Goal: Task Accomplishment & Management: Use online tool/utility

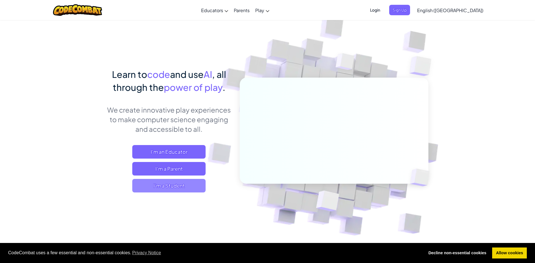
click at [190, 185] on span "I'm a Student" at bounding box center [168, 186] width 73 height 14
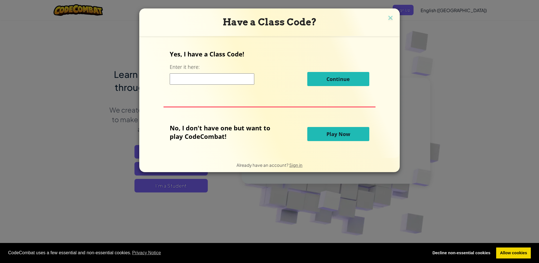
click at [340, 139] on button "Play Now" at bounding box center [338, 134] width 62 height 14
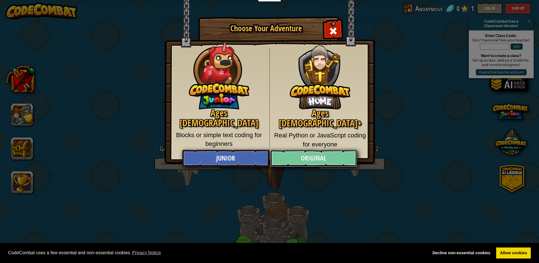
click at [325, 156] on link "Original" at bounding box center [313, 158] width 87 height 17
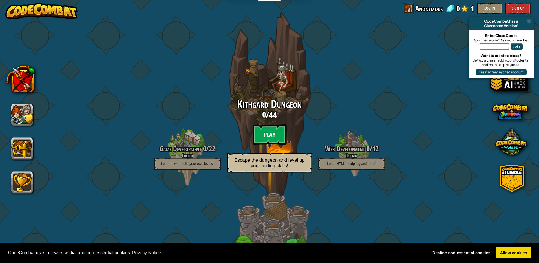
click at [277, 110] on span "Kithgard Dungeon" at bounding box center [269, 104] width 65 height 15
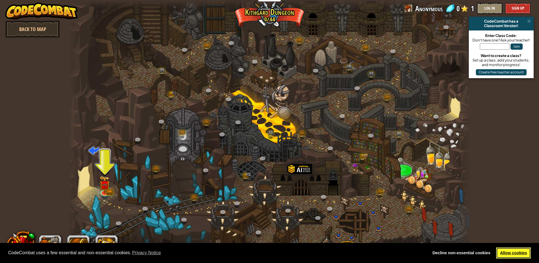
click at [517, 254] on link "Allow cookies" at bounding box center [513, 252] width 35 height 11
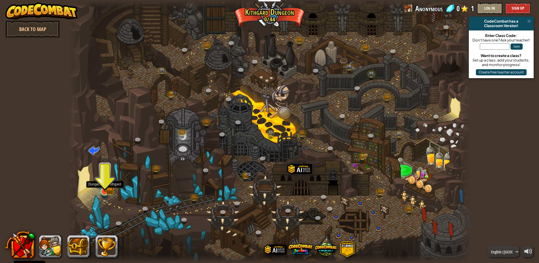
click at [107, 184] on img at bounding box center [104, 180] width 6 height 6
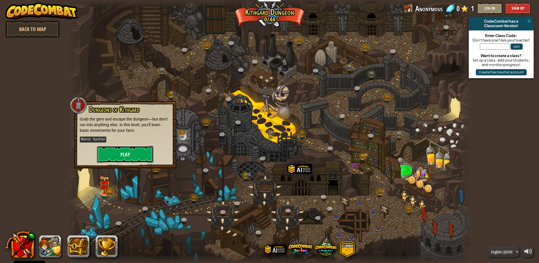
click at [126, 152] on button "Play" at bounding box center [125, 154] width 56 height 17
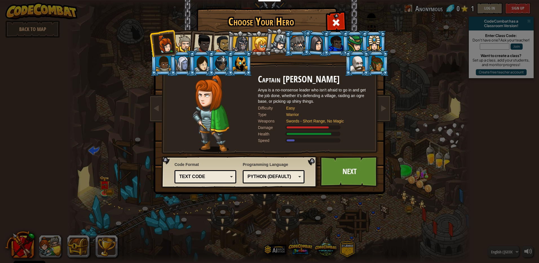
click at [263, 40] on div at bounding box center [259, 44] width 15 height 15
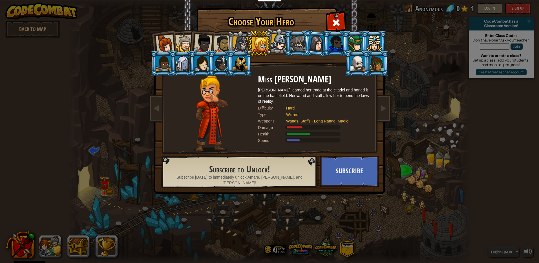
click at [236, 58] on div at bounding box center [240, 63] width 15 height 15
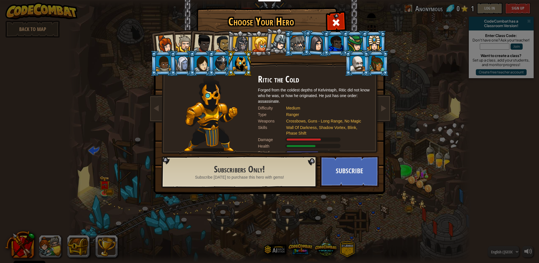
click at [243, 38] on div at bounding box center [241, 44] width 16 height 16
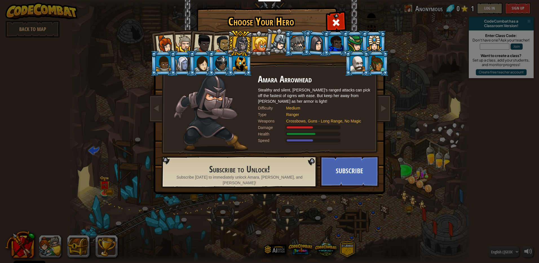
click at [159, 41] on div at bounding box center [165, 44] width 19 height 19
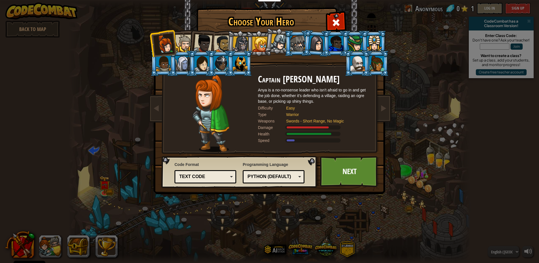
click at [186, 38] on div at bounding box center [183, 43] width 17 height 17
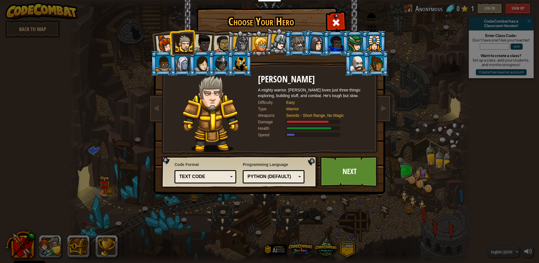
click at [206, 37] on div at bounding box center [203, 43] width 19 height 19
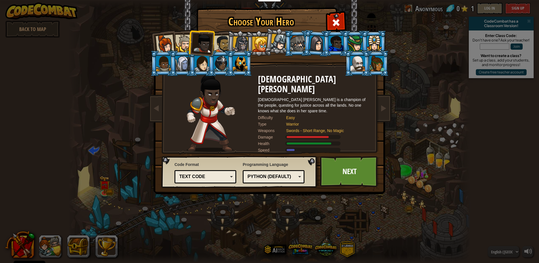
click at [227, 37] on li at bounding box center [239, 43] width 27 height 27
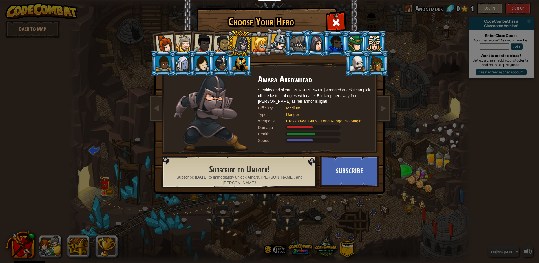
click at [219, 41] on div at bounding box center [222, 43] width 17 height 17
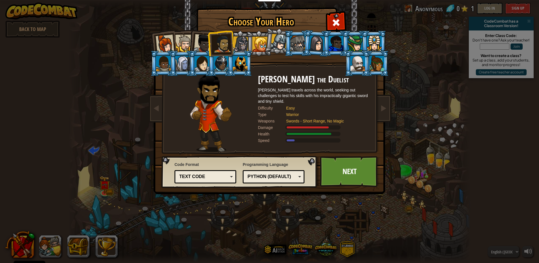
click at [248, 40] on li at bounding box center [258, 43] width 25 height 26
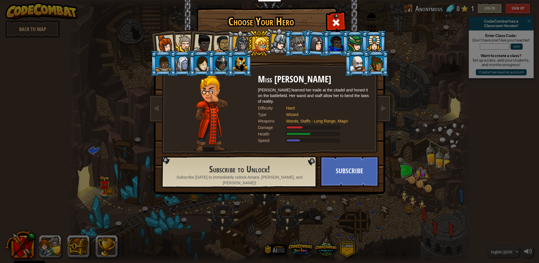
click at [242, 40] on div at bounding box center [241, 44] width 16 height 16
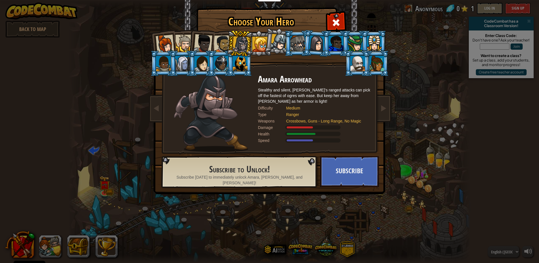
click at [166, 40] on div at bounding box center [165, 44] width 19 height 19
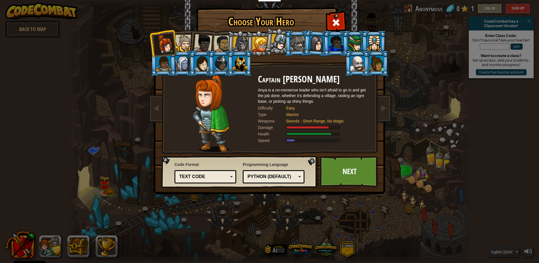
click at [232, 177] on div "Text code" at bounding box center [205, 176] width 54 height 9
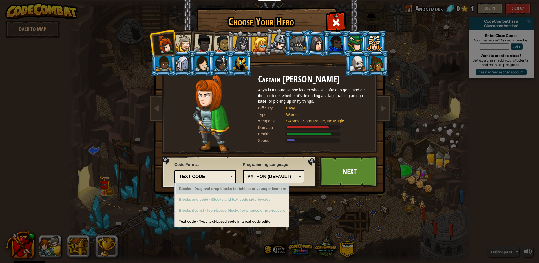
click at [280, 177] on div "Python (Default)" at bounding box center [271, 176] width 49 height 6
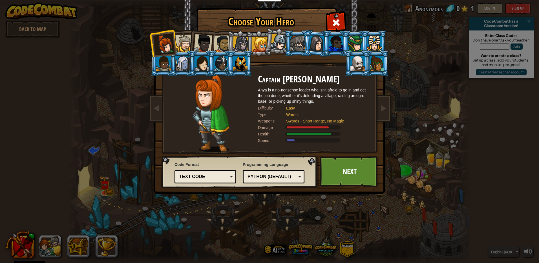
click at [274, 232] on div "Choose Your Hero 0 Captain [PERSON_NAME] is a no-nonsense leader who isn't afra…" at bounding box center [269, 131] width 539 height 263
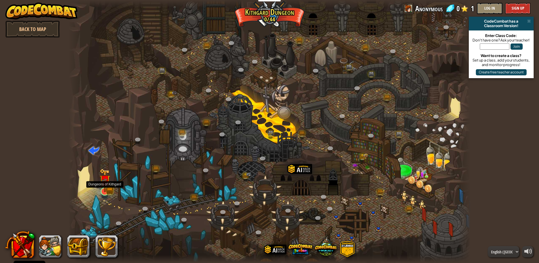
click at [100, 189] on img at bounding box center [104, 180] width 11 height 24
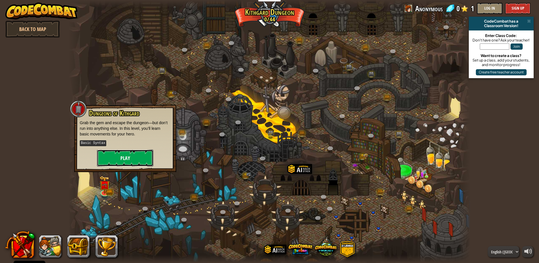
click at [130, 157] on button "Play" at bounding box center [125, 157] width 56 height 17
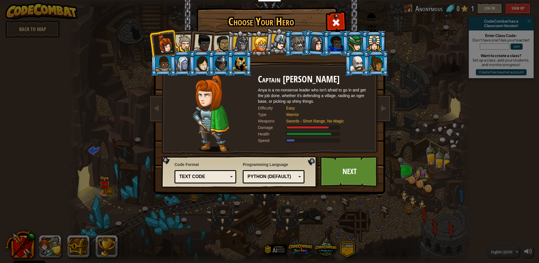
click at [226, 175] on div "Text code" at bounding box center [203, 176] width 49 height 6
click at [360, 172] on link "Next" at bounding box center [349, 171] width 59 height 31
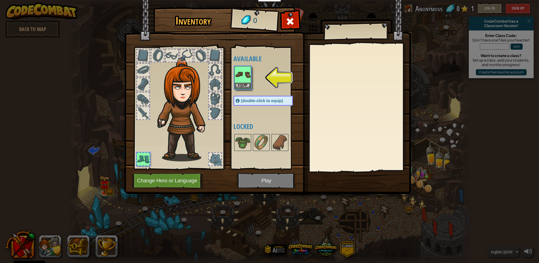
click at [138, 52] on div at bounding box center [143, 55] width 12 height 12
click at [245, 84] on button "Equip" at bounding box center [243, 85] width 16 height 6
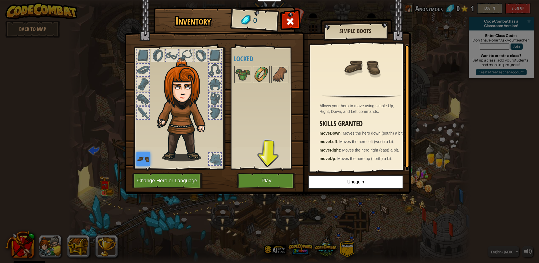
click at [266, 68] on img at bounding box center [261, 75] width 16 height 16
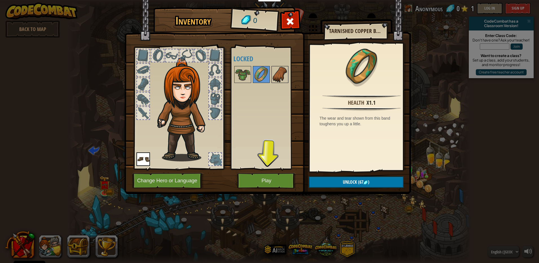
click at [288, 70] on div at bounding box center [279, 74] width 17 height 17
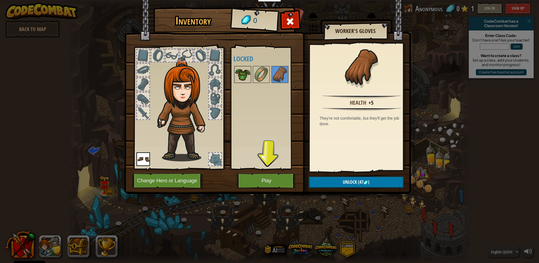
click at [246, 70] on img at bounding box center [243, 75] width 16 height 16
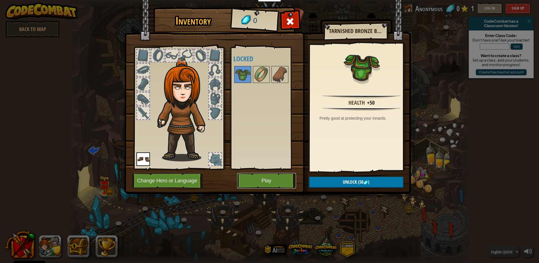
click at [267, 182] on button "Play" at bounding box center [266, 181] width 59 height 16
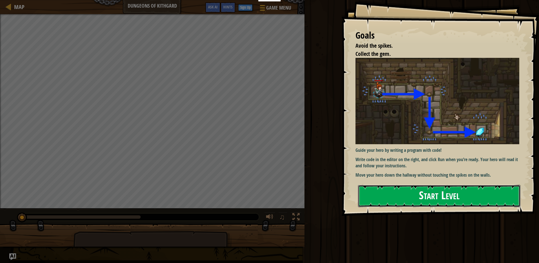
click at [414, 198] on button "Start Level" at bounding box center [439, 196] width 162 height 22
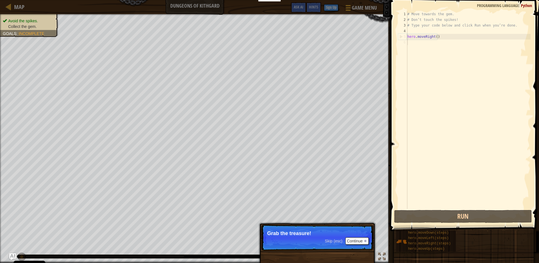
click at [416, 135] on div "# Move towards the gem. # Don’t touch the spikes! # Type your code below and cl…" at bounding box center [468, 115] width 124 height 209
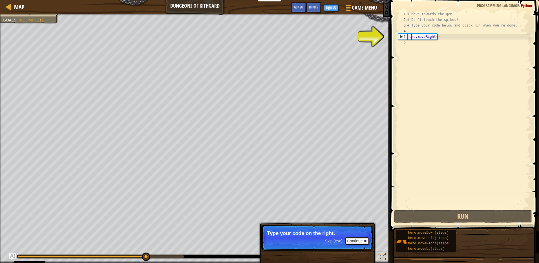
click at [411, 38] on div "# Move towards the gem. # Don’t touch the spikes! # Type your code below and cl…" at bounding box center [468, 115] width 124 height 209
type textarea "hero.moveRight()"
click at [420, 46] on div "# Move towards the gem. # Don’t touch the spikes! # Type your code below and cl…" at bounding box center [468, 115] width 124 height 209
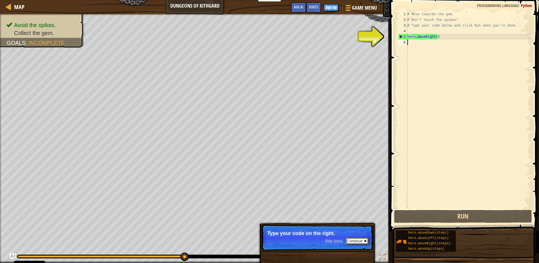
click at [354, 239] on button "Continue" at bounding box center [356, 240] width 23 height 7
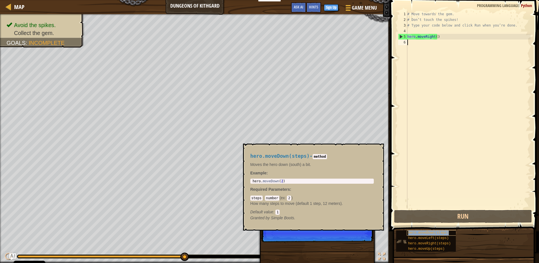
click at [439, 231] on span "hero.moveDown(steps)" at bounding box center [428, 233] width 41 height 4
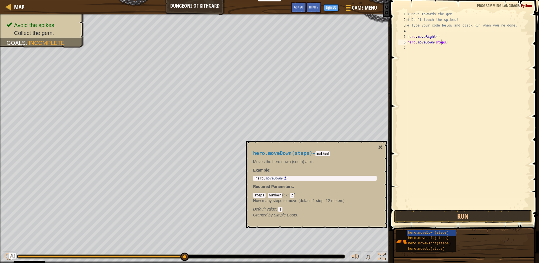
click at [440, 43] on div "# Move towards the gem. # Don’t touch the spikes! # Type your code below and cl…" at bounding box center [468, 115] width 124 height 209
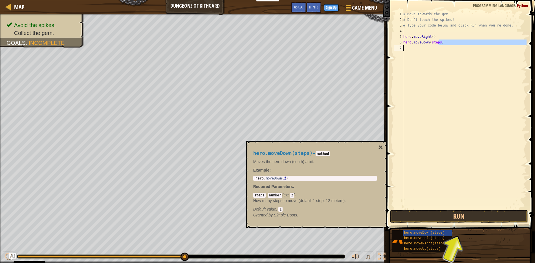
drag, startPoint x: 443, startPoint y: 42, endPoint x: 432, endPoint y: 42, distance: 11.3
click at [433, 44] on div "# Move towards the gem. # Don’t touch the spikes! # Type your code below and cl…" at bounding box center [464, 115] width 124 height 209
click at [480, 215] on button "Run" at bounding box center [459, 216] width 138 height 13
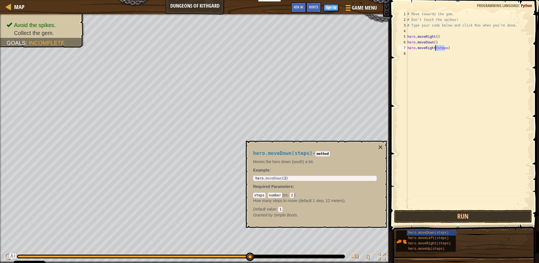
drag, startPoint x: 445, startPoint y: 48, endPoint x: 435, endPoint y: 48, distance: 9.9
click at [435, 48] on div "# Move towards the gem. # Don’t touch the spikes! # Type your code below and cl…" at bounding box center [468, 115] width 124 height 209
type textarea "hero.moveRight()"
click at [459, 219] on button "Run" at bounding box center [463, 216] width 138 height 13
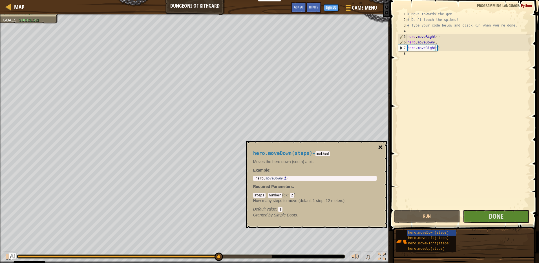
click at [380, 145] on button "×" at bounding box center [380, 147] width 5 height 8
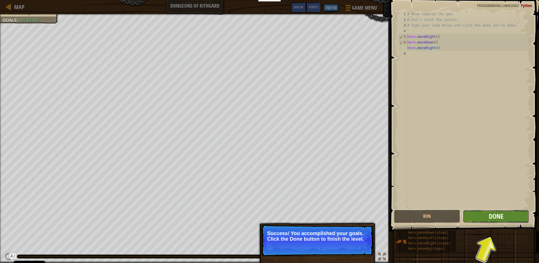
click at [494, 216] on span "Done" at bounding box center [496, 215] width 15 height 9
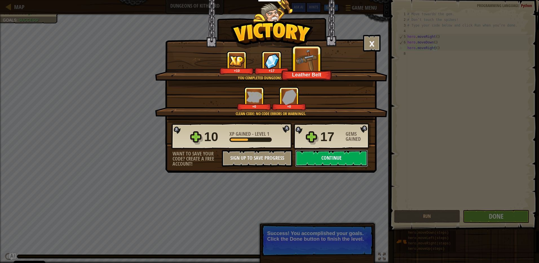
click at [357, 162] on button "Continue" at bounding box center [331, 158] width 73 height 17
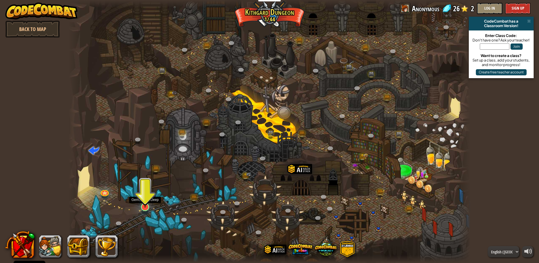
click at [146, 205] on img at bounding box center [145, 195] width 11 height 25
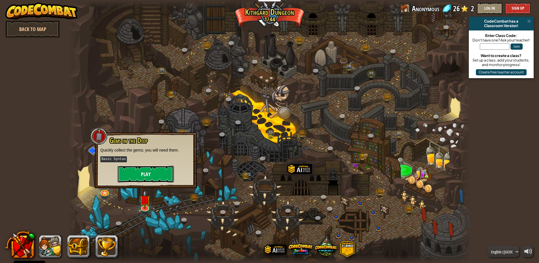
click at [162, 171] on button "Play" at bounding box center [146, 173] width 56 height 17
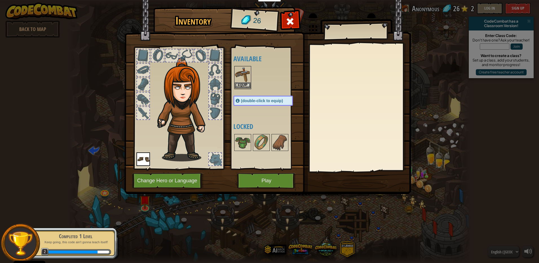
click at [241, 81] on img at bounding box center [243, 75] width 16 height 16
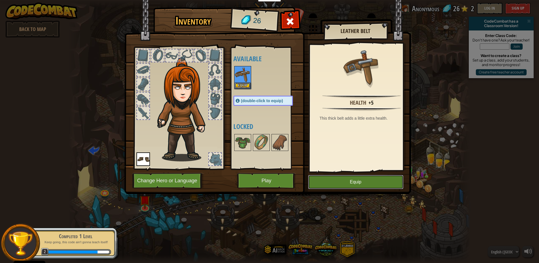
click at [324, 182] on button "Equip" at bounding box center [355, 182] width 95 height 14
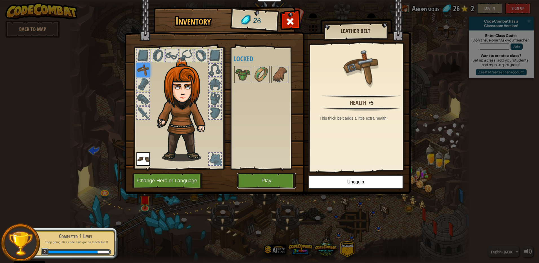
click at [266, 181] on button "Play" at bounding box center [266, 181] width 59 height 16
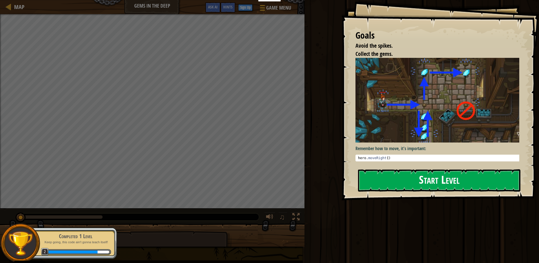
click at [433, 169] on button "Start Level" at bounding box center [439, 180] width 162 height 22
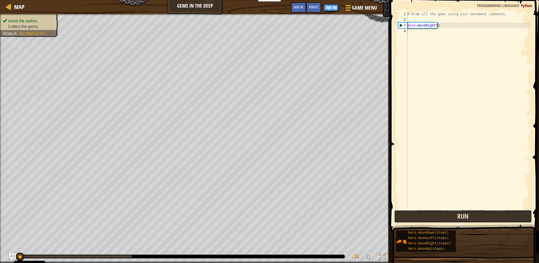
click at [464, 211] on button "Run" at bounding box center [463, 216] width 138 height 13
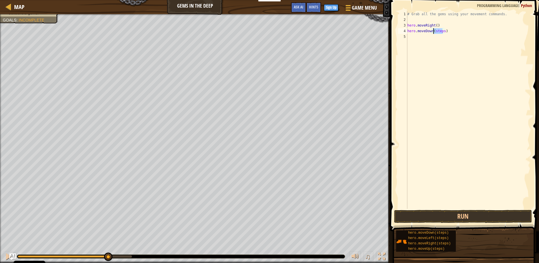
drag, startPoint x: 443, startPoint y: 32, endPoint x: 433, endPoint y: 30, distance: 10.3
click at [433, 30] on div "# Grab all the gems using your movement commands. hero . moveRight ( ) hero . m…" at bounding box center [468, 115] width 124 height 209
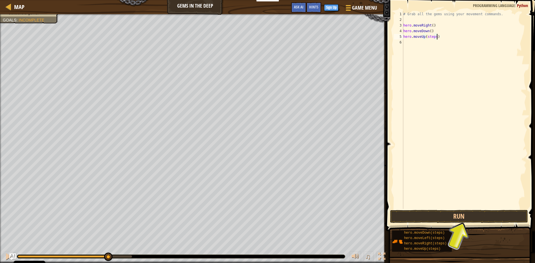
click at [437, 36] on div "# Grab all the gems using your movement commands. hero . moveRight ( ) hero . m…" at bounding box center [464, 115] width 124 height 209
click at [450, 216] on button "Run" at bounding box center [459, 216] width 138 height 13
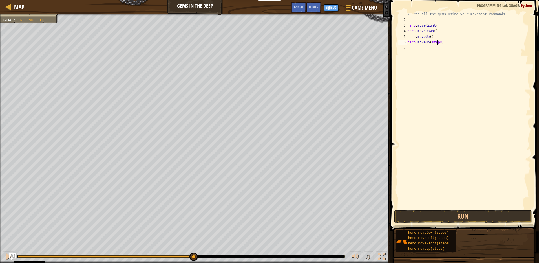
click at [437, 42] on div "# Grab all the gems using your movement commands. hero . moveRight ( ) hero . m…" at bounding box center [468, 115] width 124 height 209
type textarea "hero.moveUp()"
click at [428, 48] on div "# Grab all the gems using your movement commands. hero . moveRight ( ) hero . m…" at bounding box center [468, 115] width 124 height 209
drag, startPoint x: 444, startPoint y: 50, endPoint x: 435, endPoint y: 50, distance: 9.0
click at [435, 50] on div "# Grab all the gems using your movement commands. hero . moveRight ( ) hero . m…" at bounding box center [468, 115] width 124 height 209
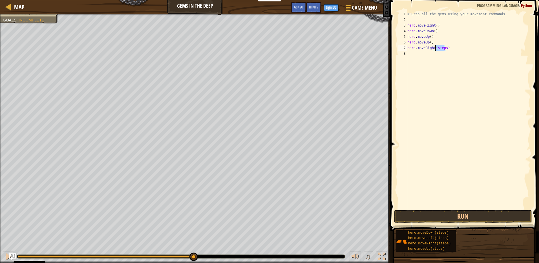
type textarea "hero.moveRight()"
click at [505, 215] on button "Run" at bounding box center [463, 216] width 138 height 13
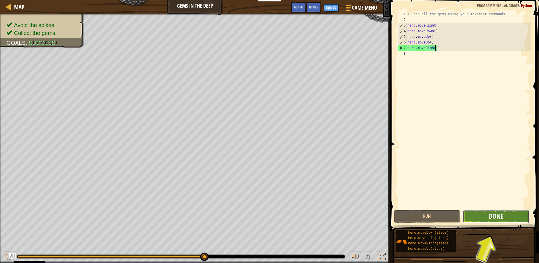
click at [472, 214] on button "Done" at bounding box center [496, 216] width 66 height 13
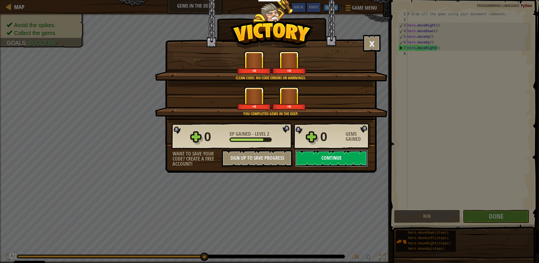
click at [326, 158] on button "Continue" at bounding box center [331, 158] width 73 height 17
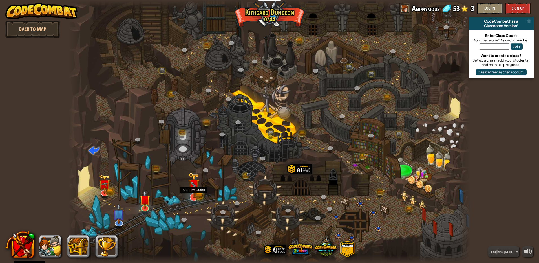
click at [194, 193] on img at bounding box center [194, 185] width 12 height 26
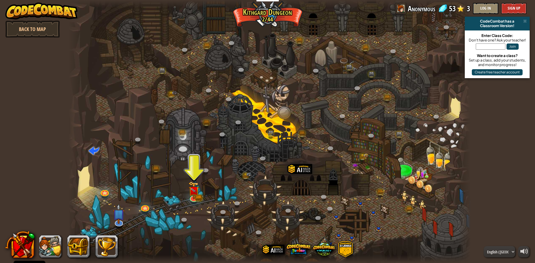
click at [199, 158] on div at bounding box center [269, 131] width 402 height 263
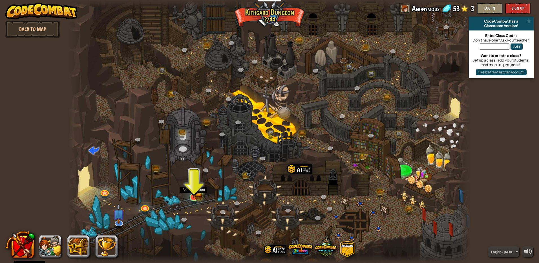
click at [198, 189] on img at bounding box center [193, 186] width 11 height 24
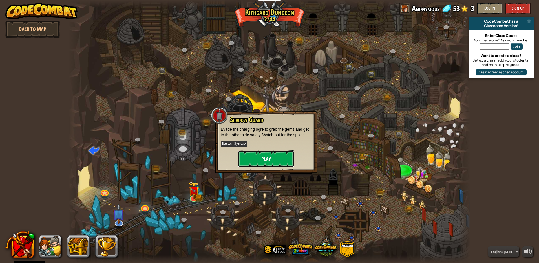
click at [273, 161] on button "Play" at bounding box center [266, 158] width 56 height 17
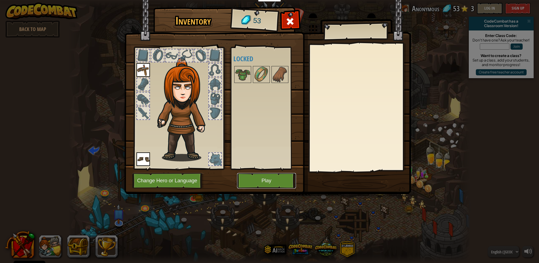
click at [272, 180] on button "Play" at bounding box center [266, 181] width 59 height 16
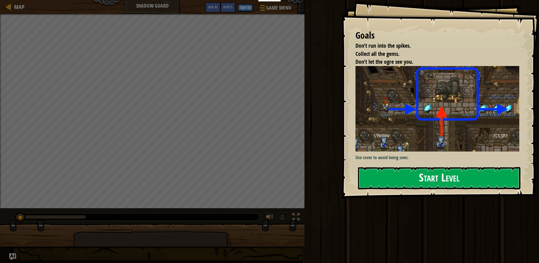
click at [414, 156] on p "Use cover to avoid being seen." at bounding box center [439, 157] width 168 height 6
click at [423, 173] on button "Start Level" at bounding box center [439, 178] width 162 height 22
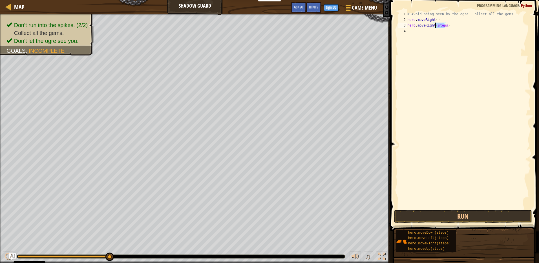
drag, startPoint x: 445, startPoint y: 25, endPoint x: 435, endPoint y: 26, distance: 10.2
click at [435, 26] on div "# Avoid being seen by the ogre. Collect all the gems. hero . moveRight ( ) hero…" at bounding box center [468, 115] width 124 height 209
click at [433, 216] on button "Run" at bounding box center [463, 216] width 138 height 13
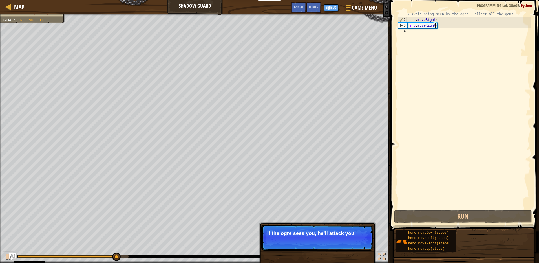
click at [343, 239] on div "Skip (esc) Continue" at bounding box center [347, 240] width 44 height 7
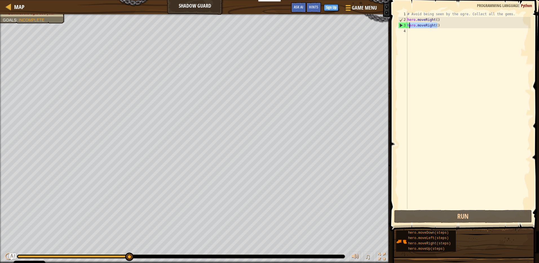
drag, startPoint x: 453, startPoint y: 27, endPoint x: 408, endPoint y: 28, distance: 44.5
click at [408, 28] on div "# Avoid being seen by the ogre. Collect all the gems. hero . moveRight ( ) hero…" at bounding box center [468, 115] width 124 height 209
type textarea "h"
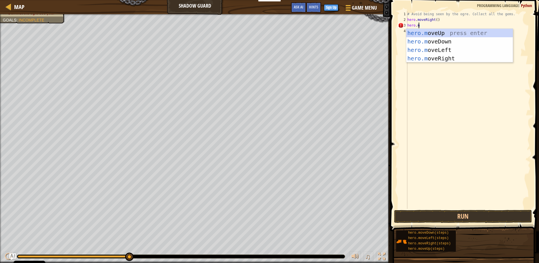
scroll to position [3, 1]
type textarea "[DOMAIN_NAME]"
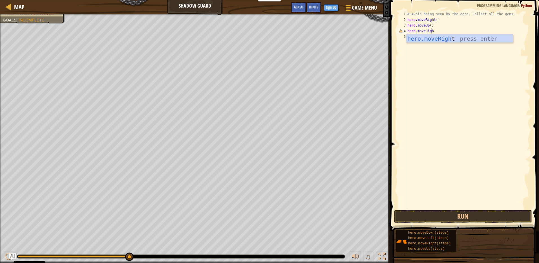
scroll to position [3, 2]
type textarea "hero.moveRight"
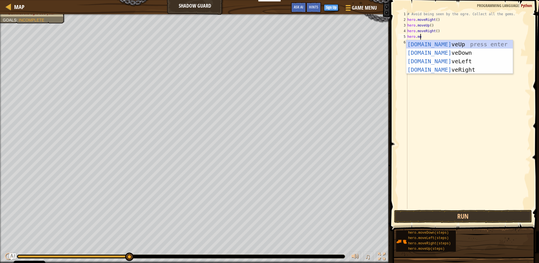
scroll to position [3, 1]
type textarea "hero.move"
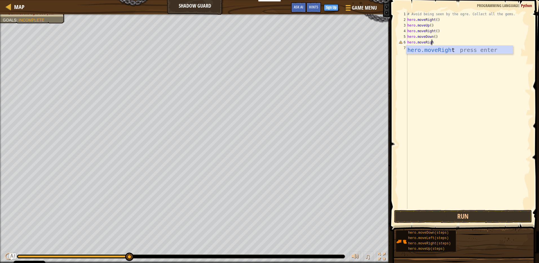
scroll to position [3, 2]
type textarea "hero.moveRight"
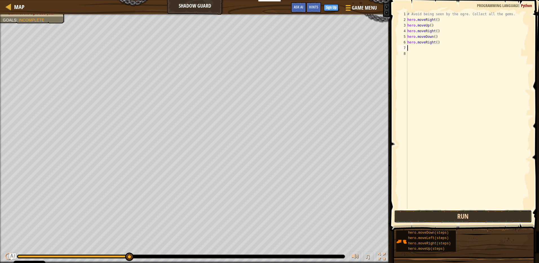
click at [439, 217] on button "Run" at bounding box center [463, 216] width 138 height 13
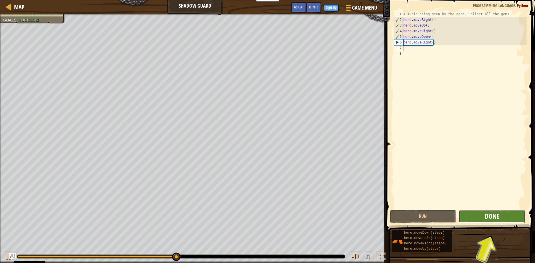
click at [498, 219] on span "Done" at bounding box center [492, 215] width 15 height 9
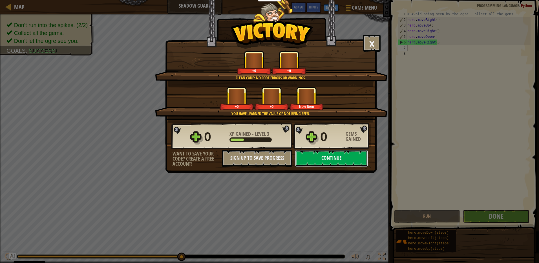
click at [347, 152] on button "Continue" at bounding box center [331, 158] width 73 height 17
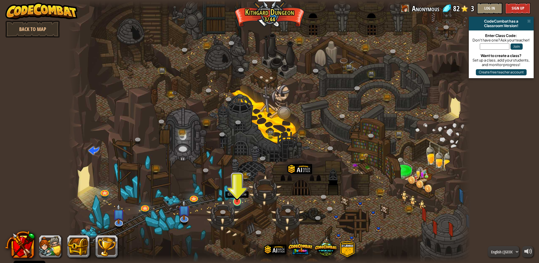
click at [238, 201] on img at bounding box center [237, 190] width 11 height 25
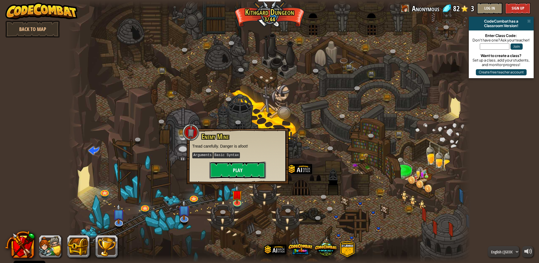
click at [251, 169] on button "Play" at bounding box center [237, 170] width 56 height 17
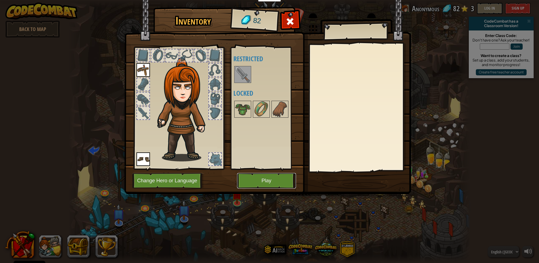
click at [278, 177] on button "Play" at bounding box center [266, 181] width 59 height 16
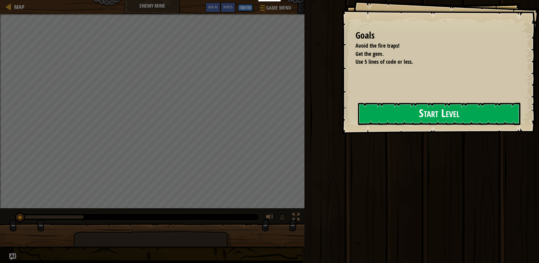
click at [493, 114] on button "Start Level" at bounding box center [439, 114] width 162 height 22
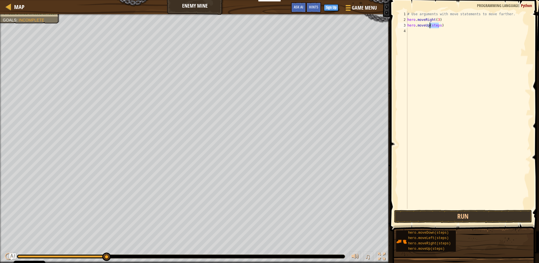
drag, startPoint x: 438, startPoint y: 27, endPoint x: 430, endPoint y: 26, distance: 8.2
click at [430, 26] on div "# Use arguments with move statements to move farther. hero . moveRight ( 3 ) he…" at bounding box center [468, 115] width 124 height 209
type textarea "hero.moveUp()"
click at [413, 33] on div "# Use arguments with move statements to move farther. hero . moveRight ( 3 ) he…" at bounding box center [468, 115] width 124 height 209
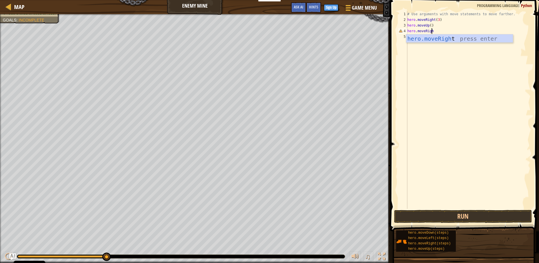
type textarea "hero.moveRight"
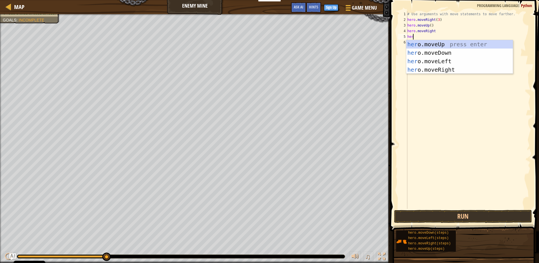
scroll to position [3, 0]
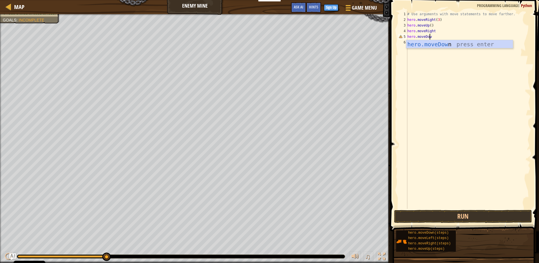
type textarea "hero.moveDown"
click at [452, 47] on div "hero.moveDown press enter" at bounding box center [459, 52] width 107 height 25
click at [443, 32] on div "# Use arguments with move statements to move farther. hero . moveRight ( 3 ) he…" at bounding box center [468, 115] width 124 height 209
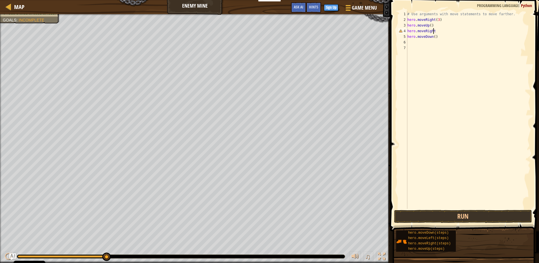
scroll to position [3, 2]
click at [432, 37] on div "# Use arguments with move statements to move farther. hero . moveRight ( 3 ) he…" at bounding box center [468, 115] width 124 height 209
type textarea "hero.moveDown(3)"
click at [419, 43] on div "# Use arguments with move statements to move farther. hero . moveRight ( 3 ) he…" at bounding box center [468, 115] width 124 height 209
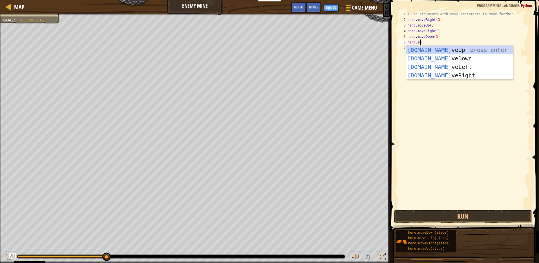
scroll to position [3, 1]
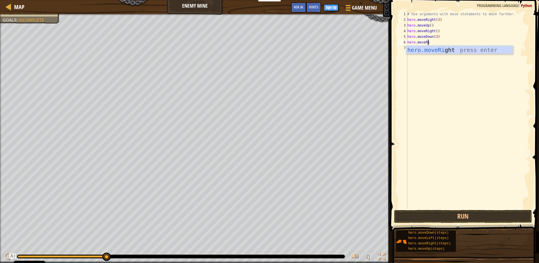
type textarea "hero.moveRight"
click at [434, 44] on div "# Use arguments with move statements to move farther. hero . moveRight ( 3 ) he…" at bounding box center [468, 115] width 124 height 209
type textarea "hero.moveRight(2)"
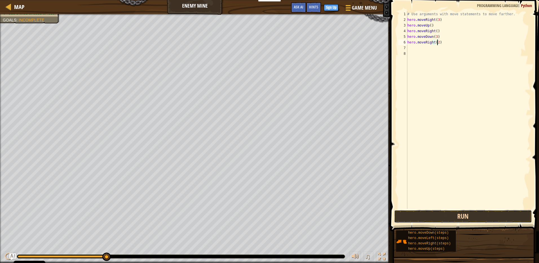
click at [446, 213] on button "Run" at bounding box center [463, 216] width 138 height 13
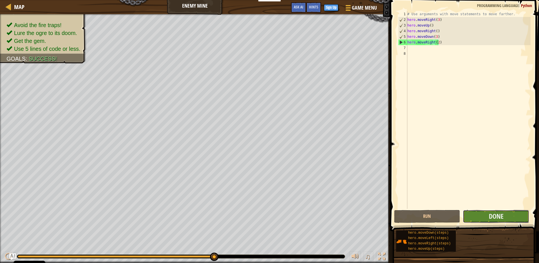
click at [488, 216] on button "Done" at bounding box center [496, 216] width 66 height 13
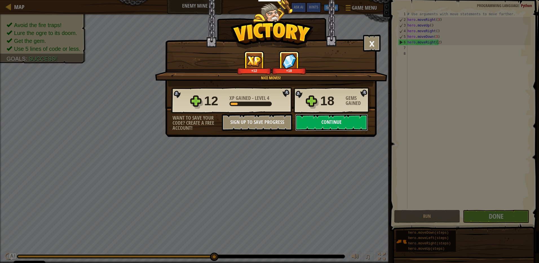
click at [332, 123] on button "Continue" at bounding box center [331, 122] width 73 height 17
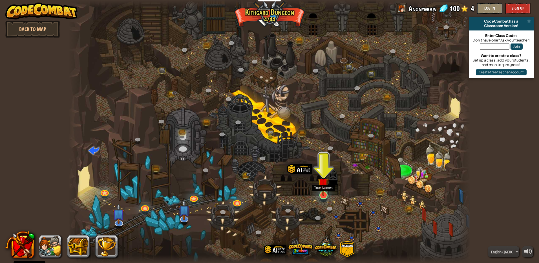
click at [322, 195] on img at bounding box center [323, 183] width 11 height 25
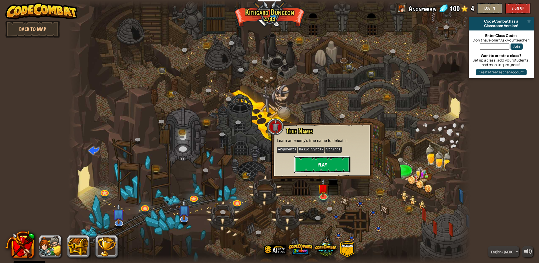
click at [341, 162] on button "Play" at bounding box center [322, 164] width 56 height 17
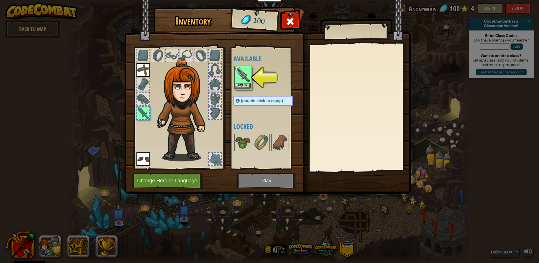
click at [253, 74] on div at bounding box center [268, 77] width 71 height 25
click at [248, 76] on img at bounding box center [243, 75] width 16 height 16
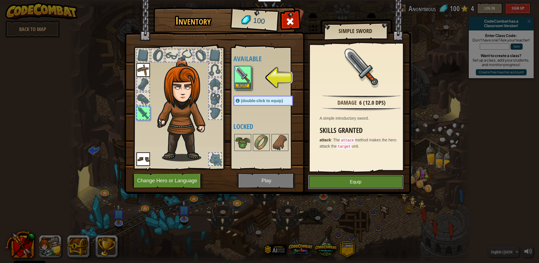
click at [351, 182] on button "Equip" at bounding box center [355, 182] width 95 height 14
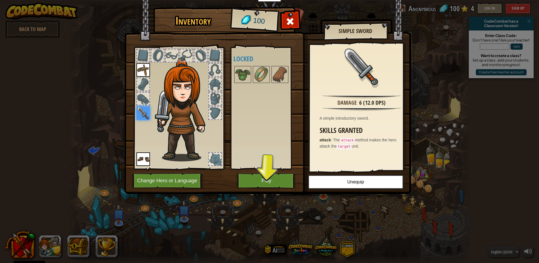
drag, startPoint x: 143, startPoint y: 57, endPoint x: 143, endPoint y: 62, distance: 5.4
click at [143, 57] on div at bounding box center [143, 55] width 12 height 12
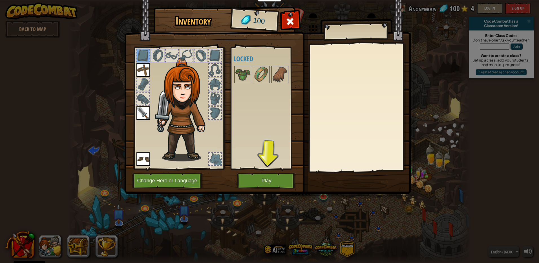
click at [146, 70] on img at bounding box center [143, 70] width 14 height 14
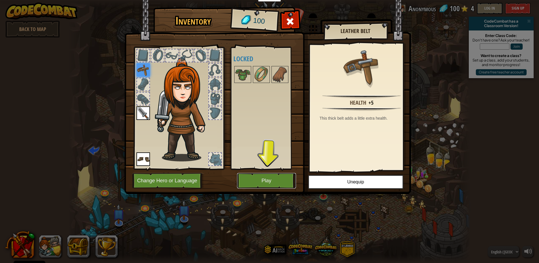
click at [258, 176] on button "Play" at bounding box center [266, 181] width 59 height 16
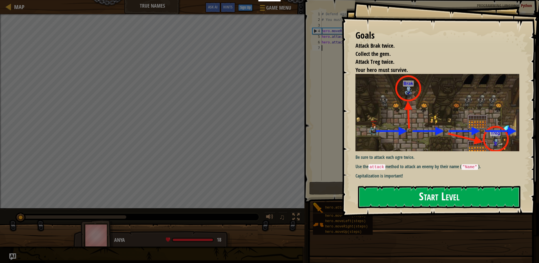
click at [422, 186] on button "Start Level" at bounding box center [439, 197] width 162 height 22
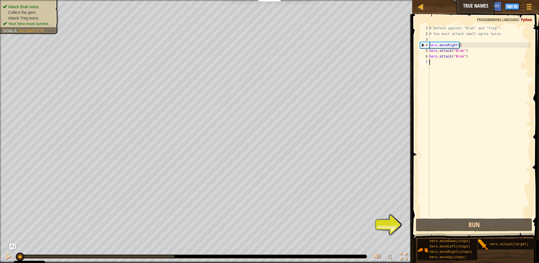
click at [467, 50] on div "# Defend against "Brak" and "Treg"! # You must attack small ogres twice. hero .…" at bounding box center [479, 126] width 102 height 203
type textarea "hero.attack("Brak")"
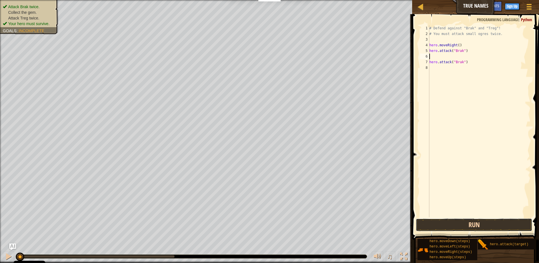
click at [459, 221] on button "Run" at bounding box center [474, 224] width 116 height 13
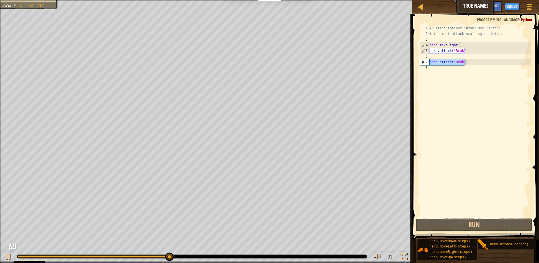
drag, startPoint x: 470, startPoint y: 62, endPoint x: 429, endPoint y: 60, distance: 41.5
click at [429, 60] on div "1 2 3 4 5 6 7 8 # Defend against "Brak" and "Treg"! # You must attack small ogr…" at bounding box center [475, 121] width 112 height 192
type textarea "hero.attack("Brak")"
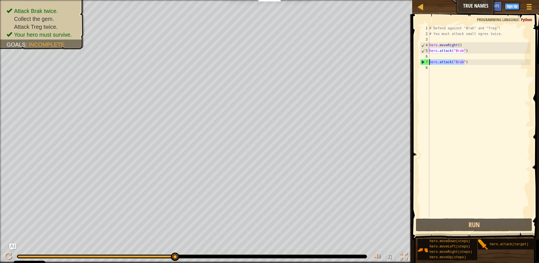
click at [439, 54] on div "# Defend against "Brak" and "Treg"! # You must attack small ogres twice. hero .…" at bounding box center [479, 126] width 102 height 203
click at [386, 65] on div "Map True Names Game Menu Done Sign Up Hints Ask AI 1 הההההההההההההההההההההההההה…" at bounding box center [269, 131] width 539 height 263
type textarea "hero.attack("Brak")"
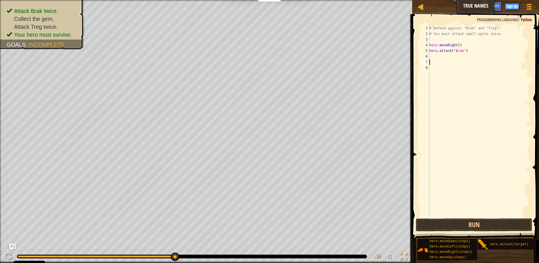
click at [431, 56] on div "# Defend against "Brak" and "Treg"! # You must attack small ogres twice. hero .…" at bounding box center [479, 126] width 102 height 203
type textarea "hero.moveRight"
drag, startPoint x: 467, startPoint y: 50, endPoint x: 430, endPoint y: 54, distance: 37.4
click at [430, 54] on div "# Defend against "Brak" and "Treg"! # You must attack small ogres twice. hero .…" at bounding box center [479, 126] width 102 height 203
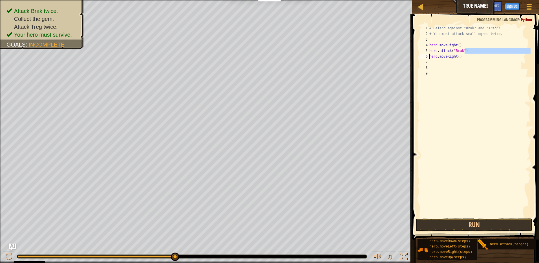
click at [464, 50] on div "# Defend against "Brak" and "Treg"! # You must attack small ogres twice. hero .…" at bounding box center [479, 121] width 102 height 192
type textarea "hero.attack("Brak")"
drag, startPoint x: 464, startPoint y: 50, endPoint x: 427, endPoint y: 50, distance: 37.2
click at [427, 50] on div "hero.attack("Brak") 1 2 3 4 5 6 7 8 9 # Defend against "Brak" and "Treg"! # You…" at bounding box center [475, 121] width 112 height 192
click at [433, 61] on div "# Defend against "Brak" and "Treg"! # You must attack small ogres twice. hero .…" at bounding box center [479, 126] width 102 height 203
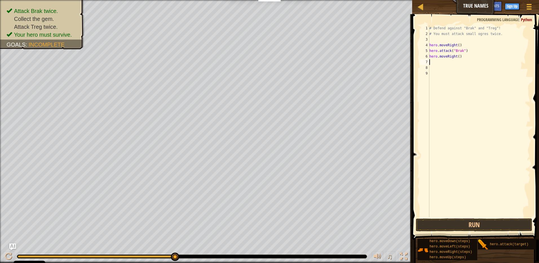
paste textarea "hero.attack("Brak")"
click at [456, 63] on div "# Defend against "Brak" and "Treg"! # You must attack small ogres twice. hero .…" at bounding box center [479, 126] width 102 height 203
click at [445, 222] on button "Run" at bounding box center [474, 224] width 116 height 13
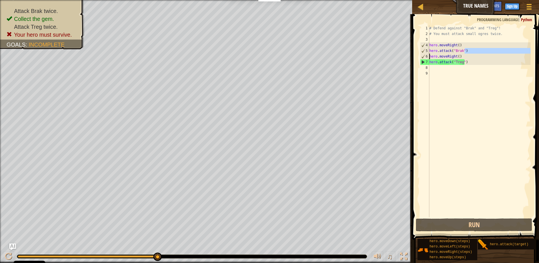
drag, startPoint x: 468, startPoint y: 50, endPoint x: 428, endPoint y: 54, distance: 39.9
click at [428, 54] on div "hero.attack("Treg") 1 2 3 4 5 6 7 8 9 # Defend against "Brak" and "Treg"! # You…" at bounding box center [475, 121] width 112 height 192
click at [464, 51] on div "# Defend against "Brak" and "Treg"! # You must attack small ogres twice. hero .…" at bounding box center [479, 121] width 102 height 192
drag, startPoint x: 464, startPoint y: 51, endPoint x: 429, endPoint y: 53, distance: 34.7
click at [429, 53] on div "# Defend against "Brak" and "Treg"! # You must attack small ogres twice. hero .…" at bounding box center [479, 126] width 102 height 203
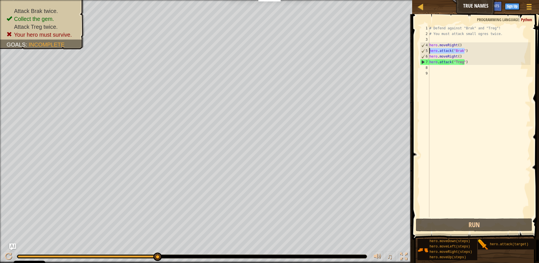
click at [471, 60] on div "# Defend against "Brak" and "Treg"! # You must attack small ogres twice. hero .…" at bounding box center [479, 126] width 102 height 203
click at [459, 55] on div "# Defend against "Brak" and "Treg"! # You must attack small ogres twice. hero .…" at bounding box center [479, 126] width 102 height 203
type textarea "hero.moveRight()"
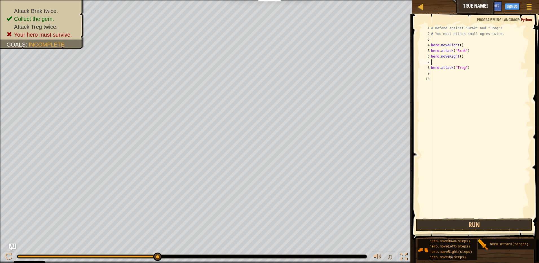
paste textarea "hero.attack("Brak")"
drag, startPoint x: 467, startPoint y: 61, endPoint x: 431, endPoint y: 62, distance: 35.8
click at [431, 62] on div "# Defend against "Brak" and "Treg"! # You must attack small ogres twice. hero .…" at bounding box center [480, 126] width 101 height 203
click at [462, 56] on div "# Defend against "Brak" and "Treg"! # You must attack small ogres twice. hero .…" at bounding box center [480, 126] width 101 height 203
click at [470, 52] on div "# Defend against "Brak" and "Treg"! # You must attack small ogres twice. hero .…" at bounding box center [480, 126] width 101 height 203
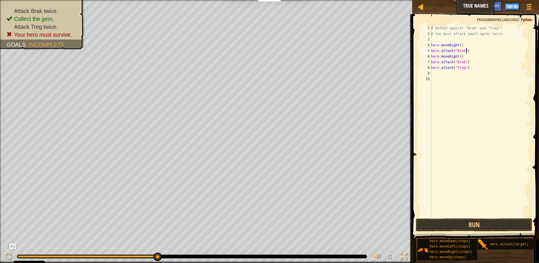
type textarea "hero.attack("Brak")"
paste textarea "hero.attack("Brak")"
drag, startPoint x: 463, startPoint y: 70, endPoint x: 455, endPoint y: 70, distance: 7.3
click at [455, 70] on div "# Defend against "Brak" and "Treg"! # You must attack small ogres twice. hero .…" at bounding box center [480, 126] width 101 height 203
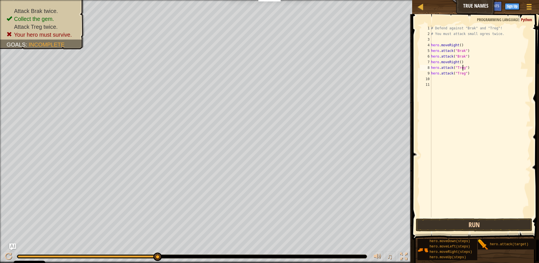
type textarea "hero.attack("Treg")"
click at [448, 227] on button "Run" at bounding box center [474, 224] width 116 height 13
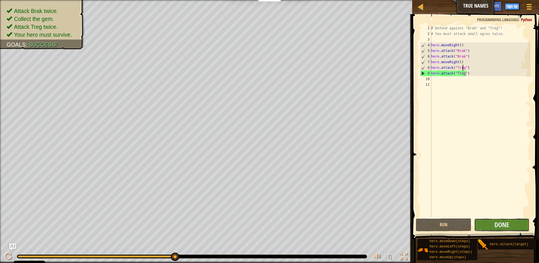
click at [521, 223] on button "Done" at bounding box center [502, 224] width 56 height 13
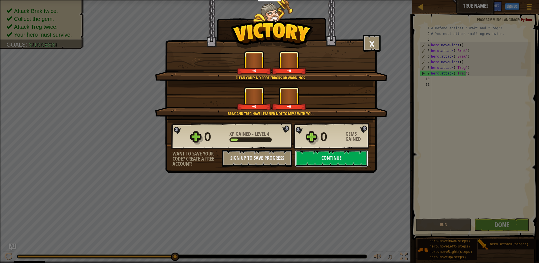
click at [340, 156] on button "Continue" at bounding box center [331, 158] width 73 height 17
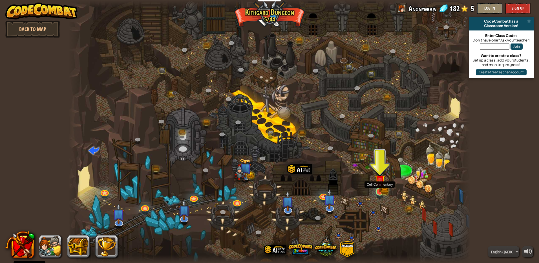
click at [379, 189] on img at bounding box center [379, 180] width 11 height 24
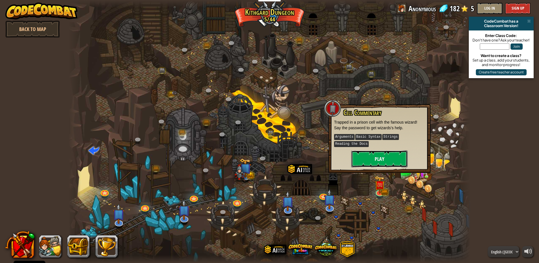
click at [379, 158] on button "Play" at bounding box center [379, 158] width 56 height 17
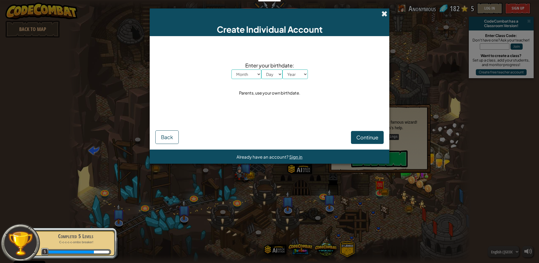
click at [384, 14] on span at bounding box center [384, 14] width 6 height 6
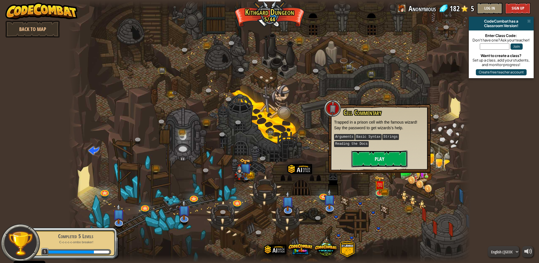
click at [377, 158] on button "Play" at bounding box center [379, 158] width 56 height 17
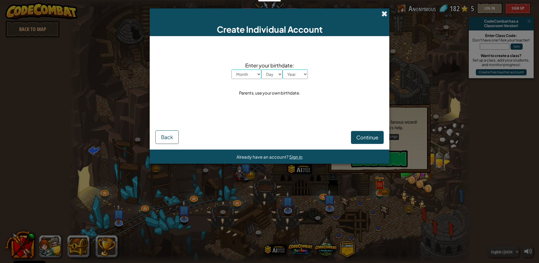
click at [383, 14] on span at bounding box center [384, 14] width 6 height 6
